Goal: Task Accomplishment & Management: Use online tool/utility

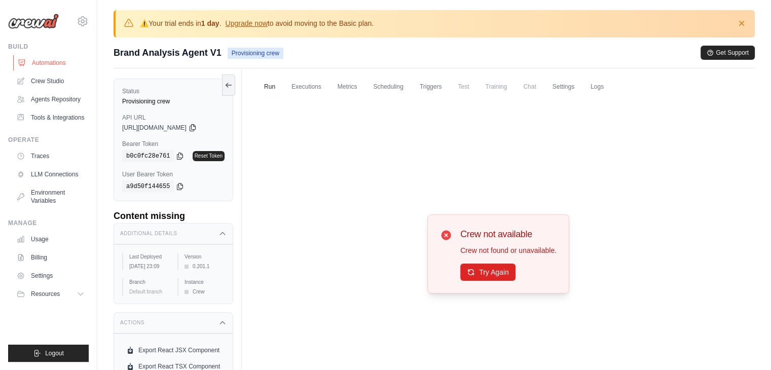
click at [53, 59] on link "Automations" at bounding box center [51, 63] width 77 height 16
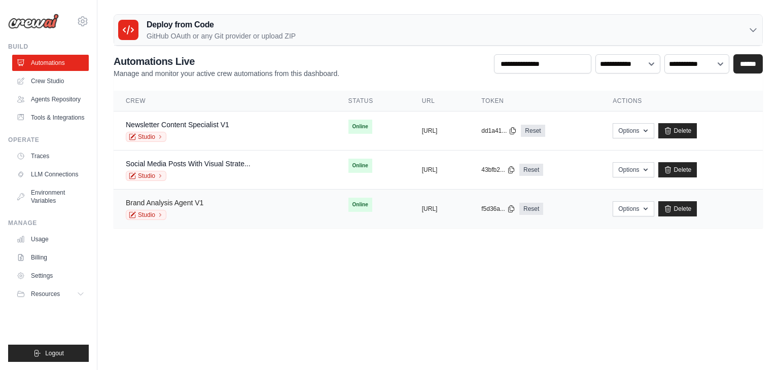
click at [187, 205] on link "Brand Analysis Agent V1" at bounding box center [165, 203] width 78 height 8
